Goal: Find specific page/section: Find specific page/section

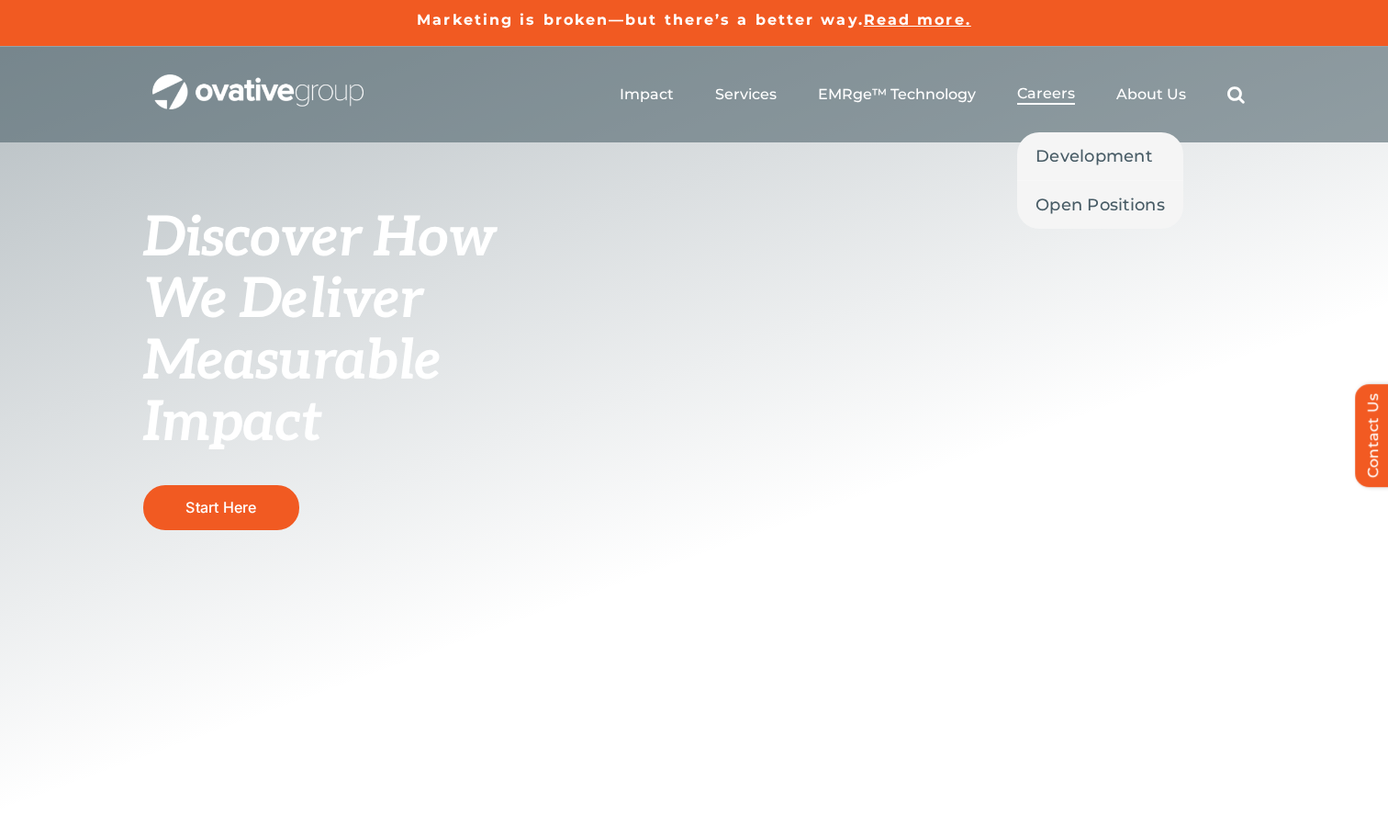
click at [1073, 99] on span "Careers" at bounding box center [1046, 93] width 58 height 18
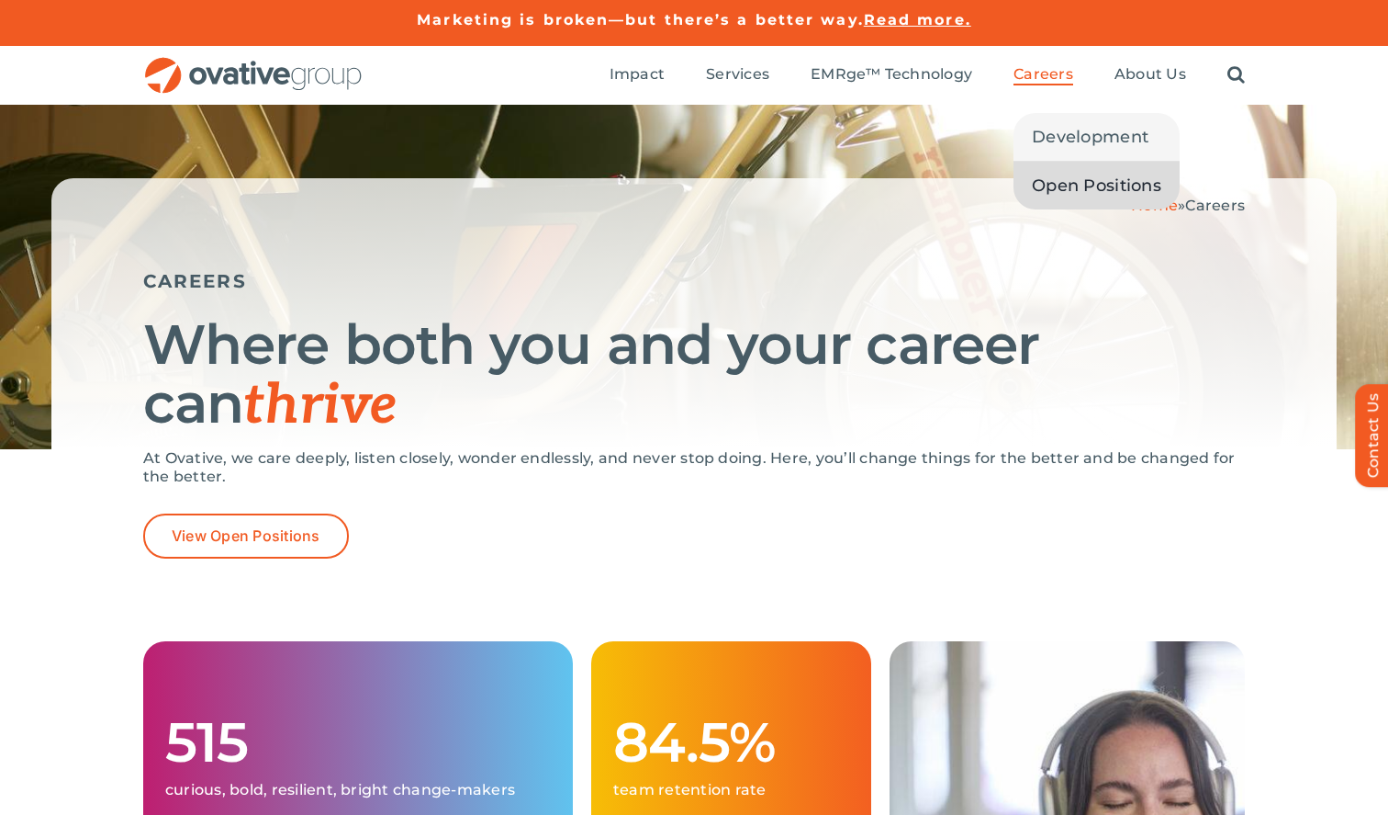
click at [1053, 176] on span "Open Positions" at bounding box center [1096, 186] width 129 height 26
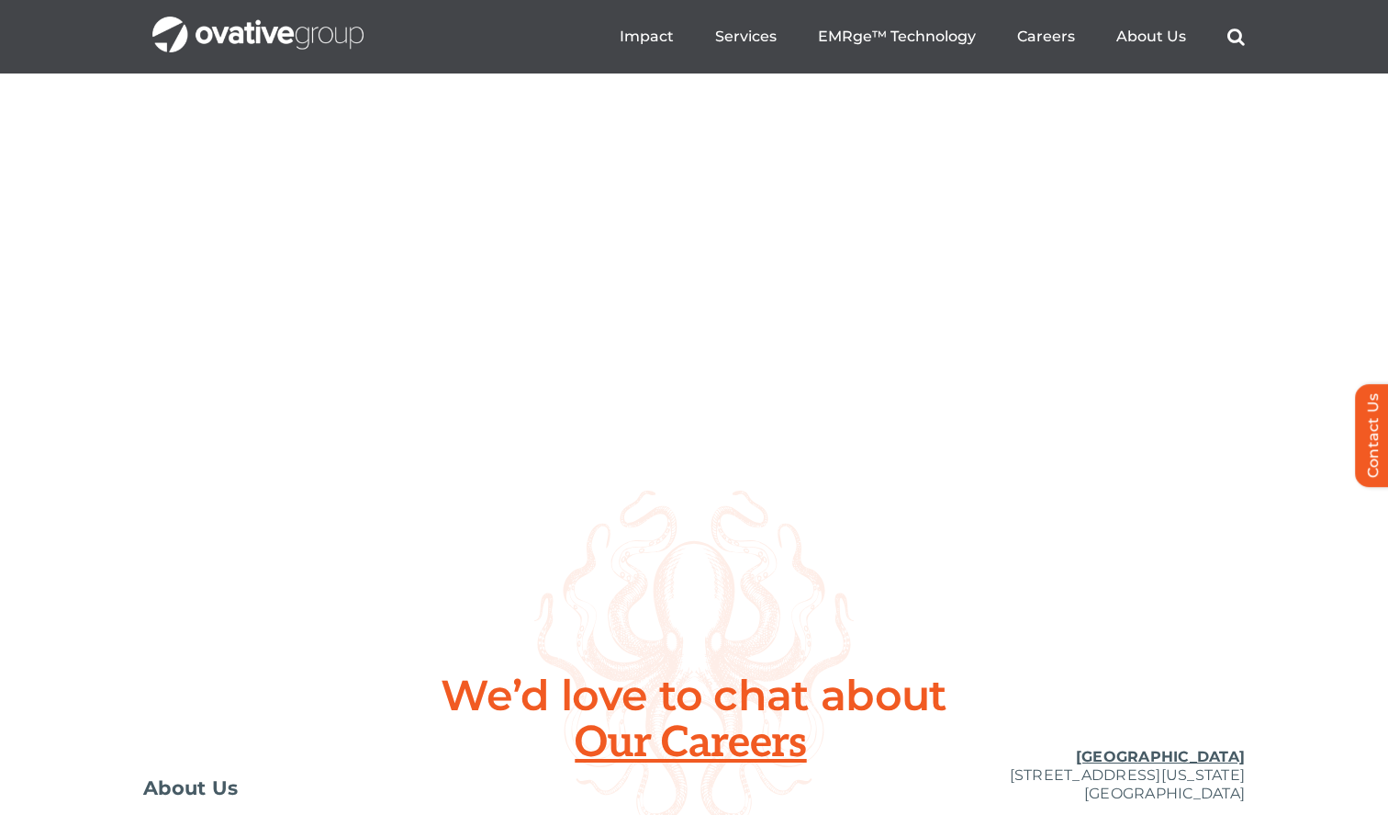
scroll to position [6480, 0]
